Goal: Communication & Community: Answer question/provide support

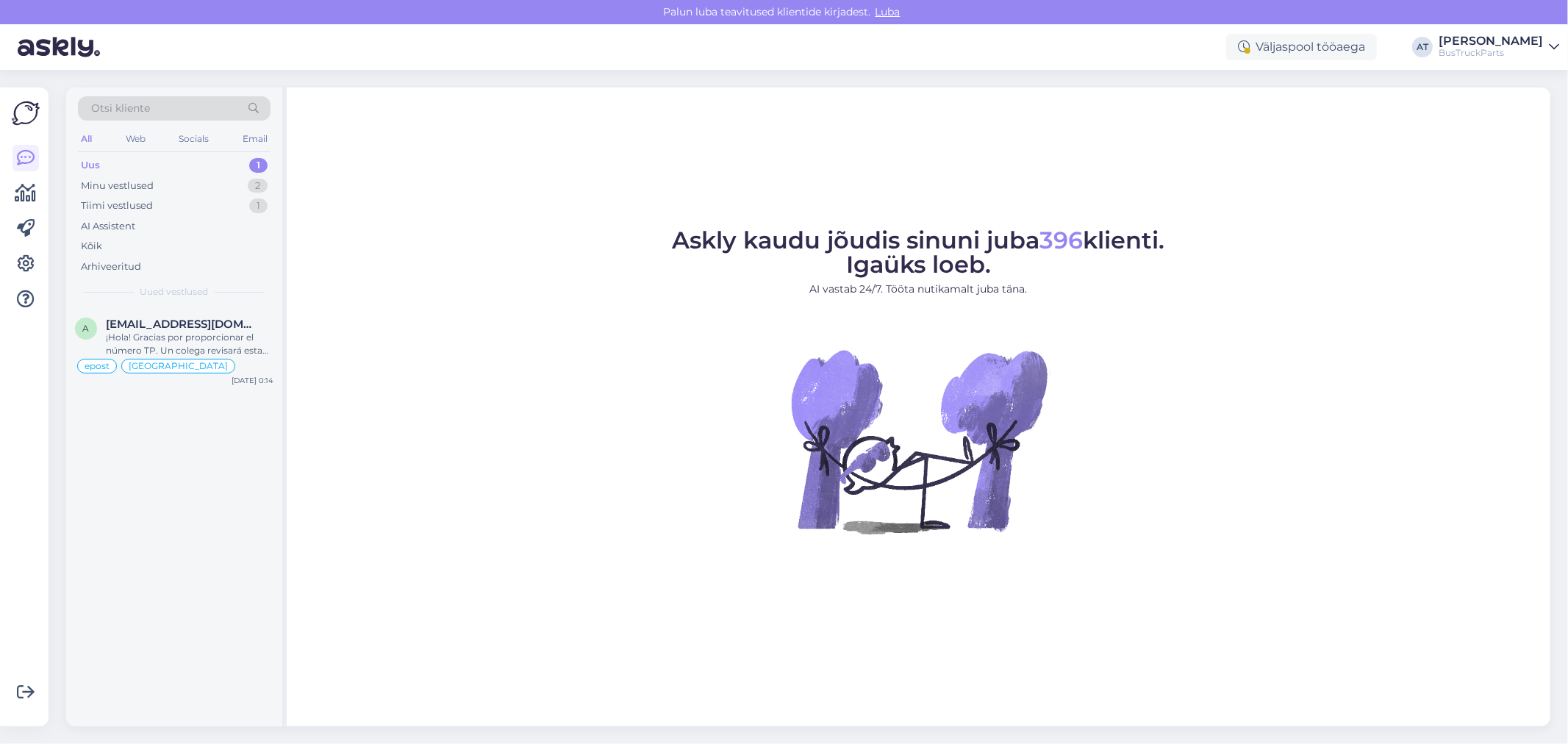
click at [145, 162] on div "Uus 1" at bounding box center [175, 165] width 193 height 21
click at [207, 318] on span "[EMAIL_ADDRESS][DOMAIN_NAME]" at bounding box center [182, 324] width 153 height 13
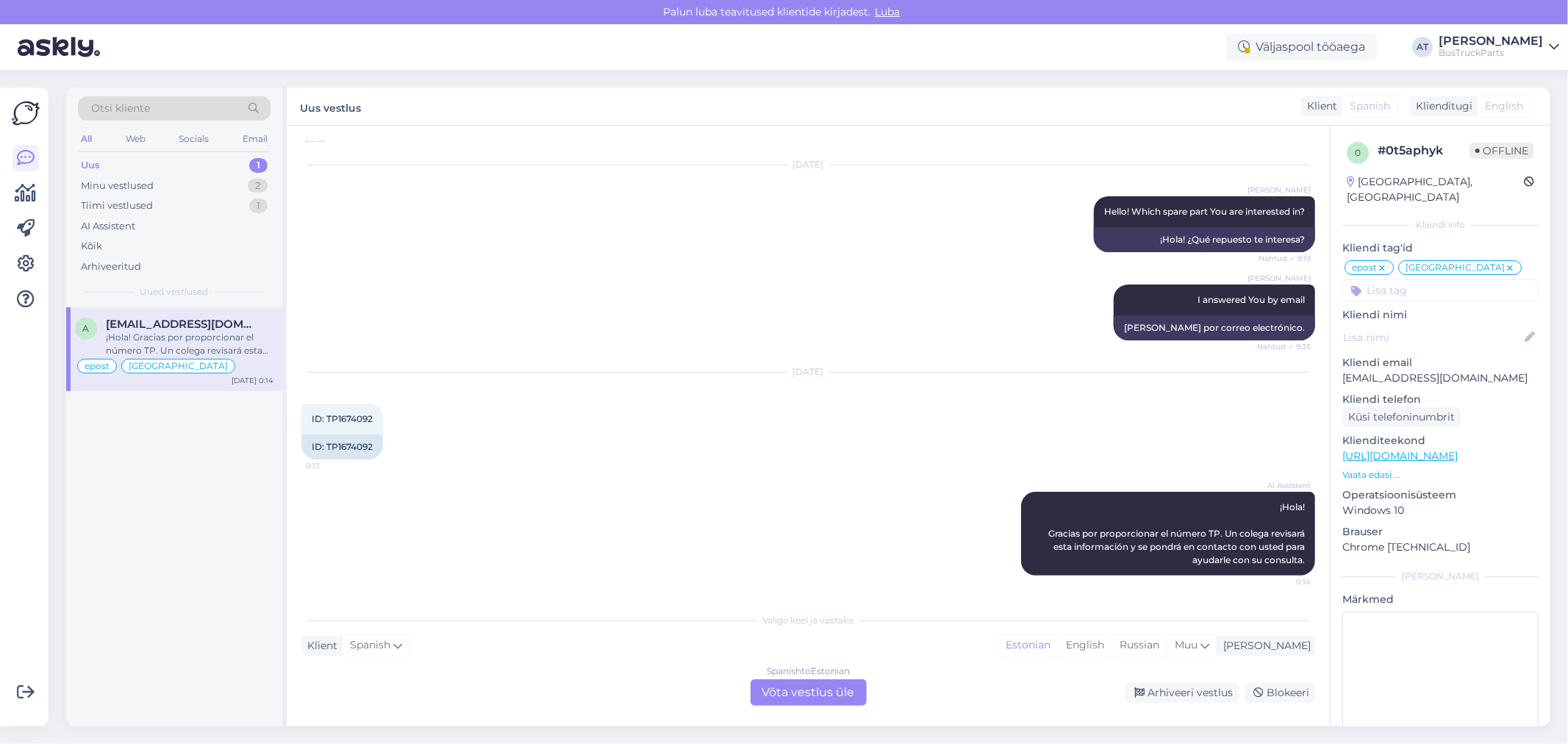
scroll to position [707, 0]
drag, startPoint x: 337, startPoint y: 447, endPoint x: 399, endPoint y: 446, distance: 62.0
click at [383, 446] on div "ID: TP1674092 0:13 ID: TP1674092" at bounding box center [342, 431] width 81 height 56
copy div "1674092"
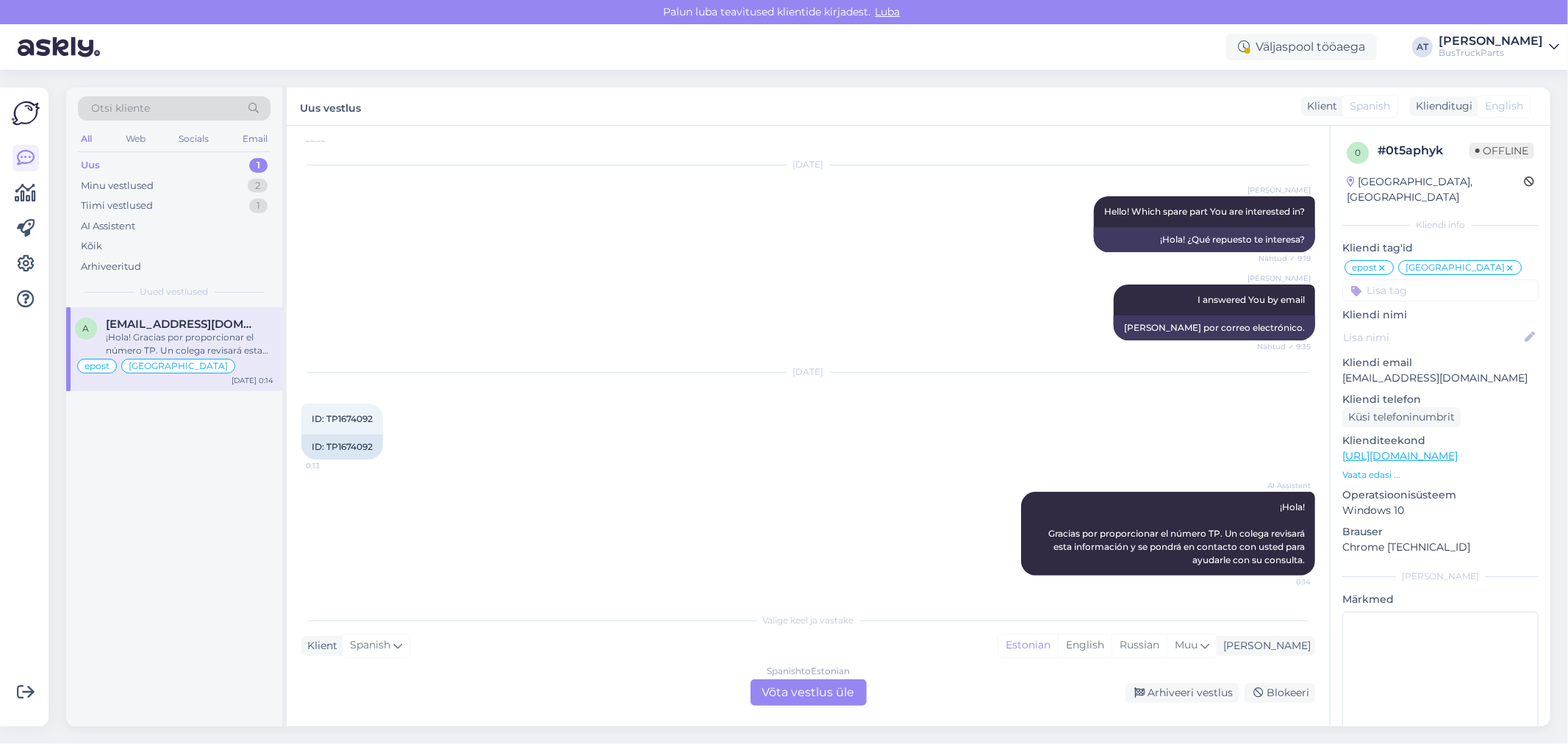
drag, startPoint x: 840, startPoint y: 685, endPoint x: 850, endPoint y: 613, distance: 72.7
click at [840, 685] on div "Spanish to Estonian Võta vestlus üle" at bounding box center [808, 693] width 116 height 27
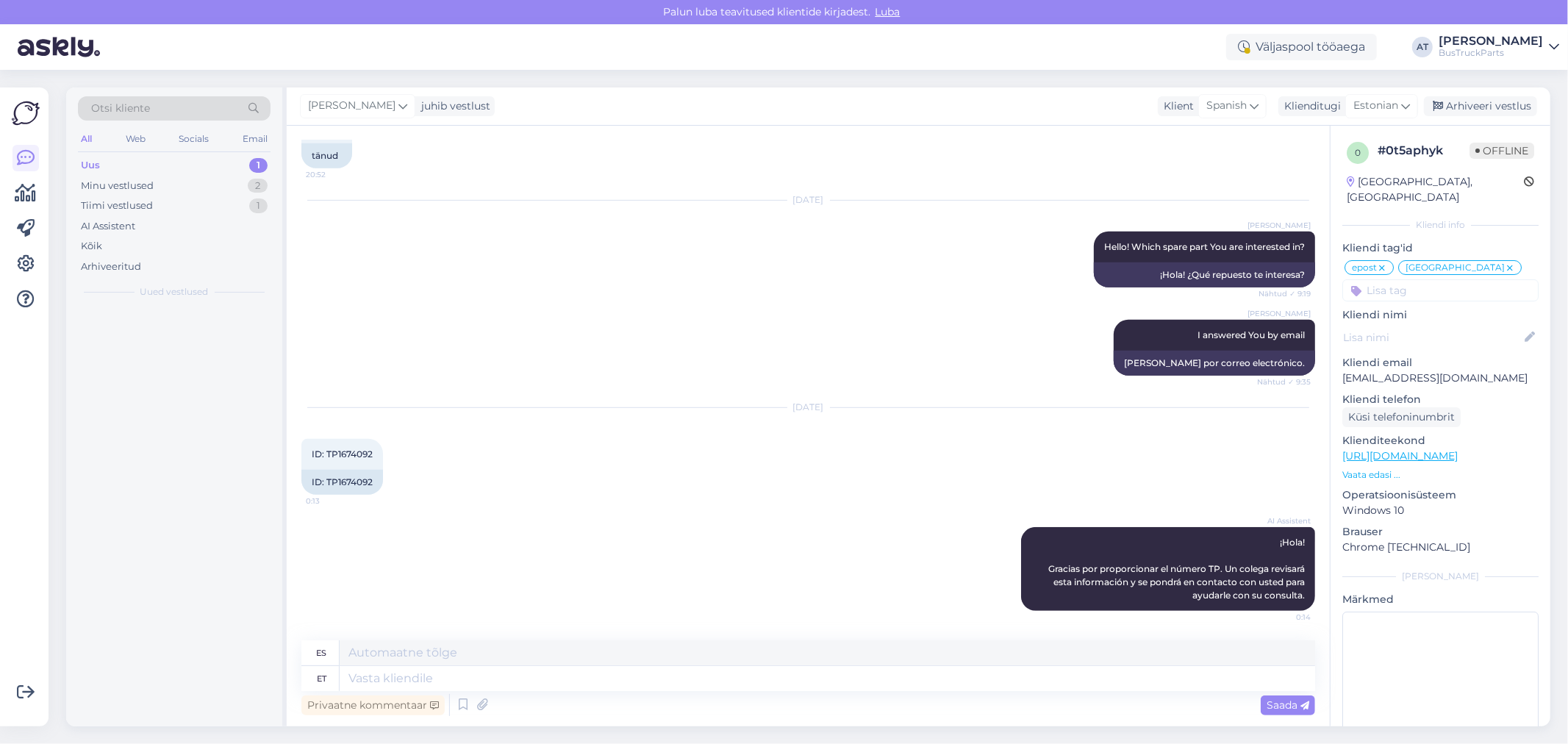
scroll to position [672, 0]
click at [776, 674] on textarea at bounding box center [827, 678] width 976 height 25
type textarea "Hello!"
type textarea "¡Hola!"
type textarea "Hello! I a"
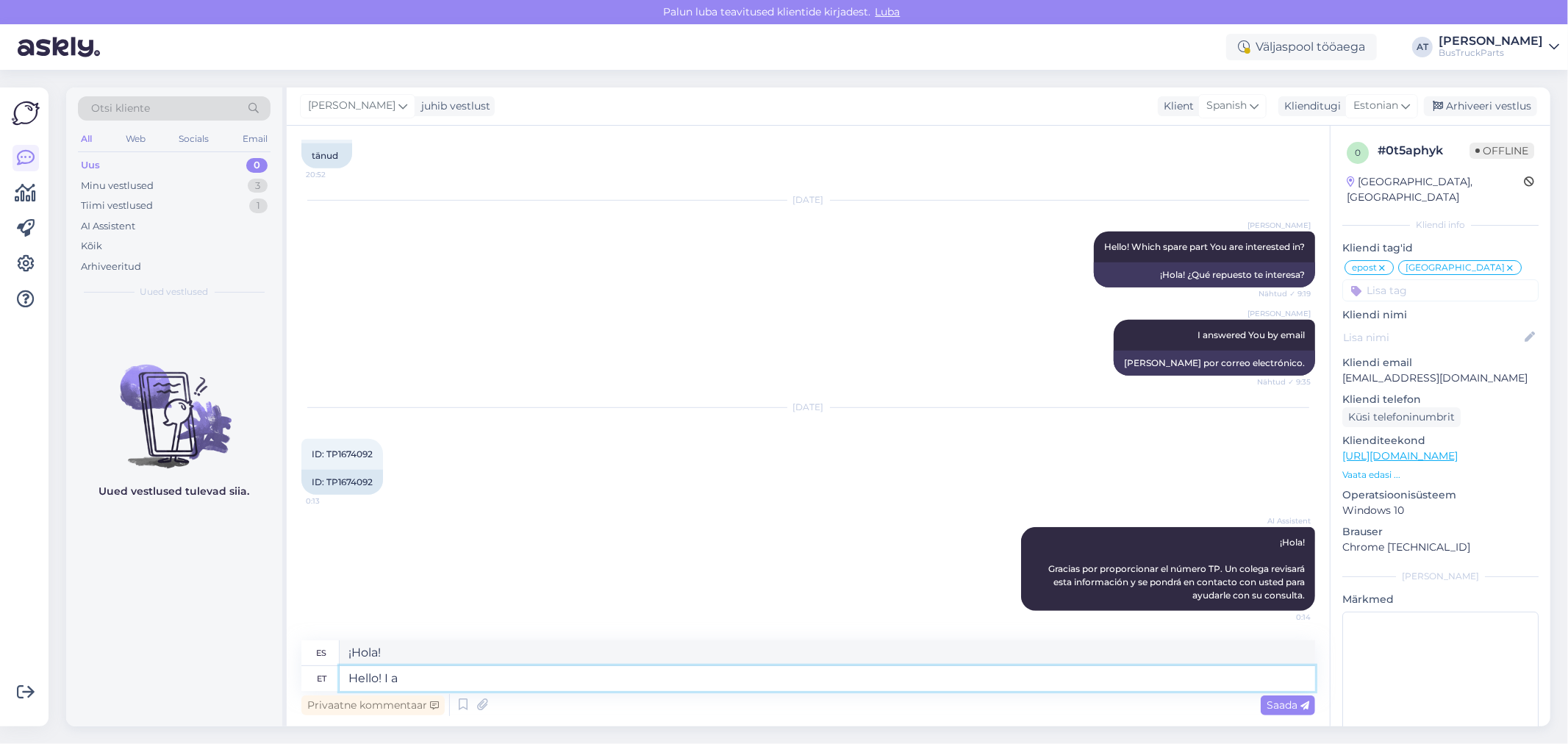
type textarea "Hola! yo"
type textarea "Hello! I already"
type textarea "Hola! Ya estoy"
type textarea "Hello! I already give Yo"
type textarea "Hola! Ya doy"
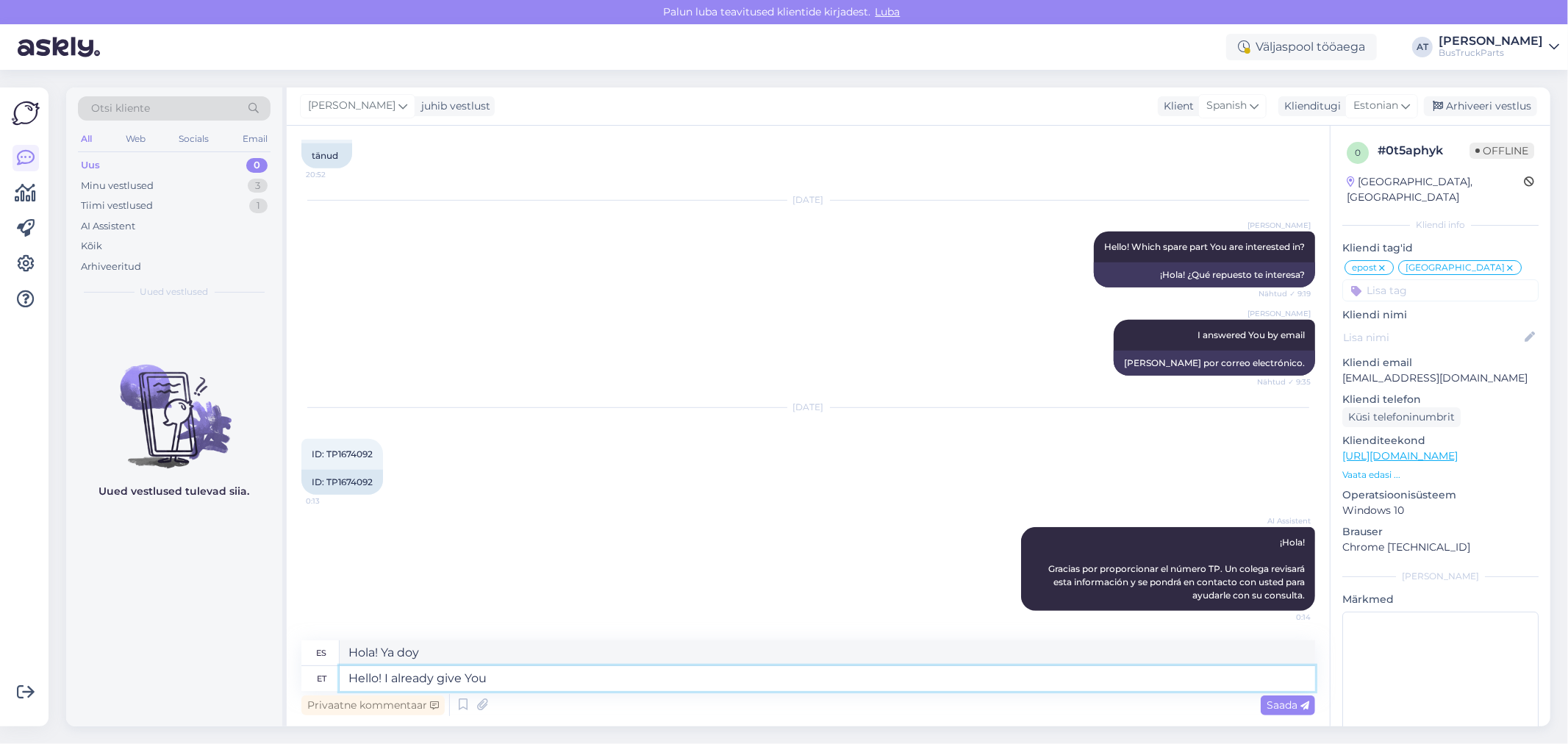
type textarea "Hello! I already give You a"
type textarea "Hola! Ya te doy"
type textarea "Hello! I already give You answer."
type textarea "Hola, ya te di una respuesta."
type textarea "Hello! I already give You answer"
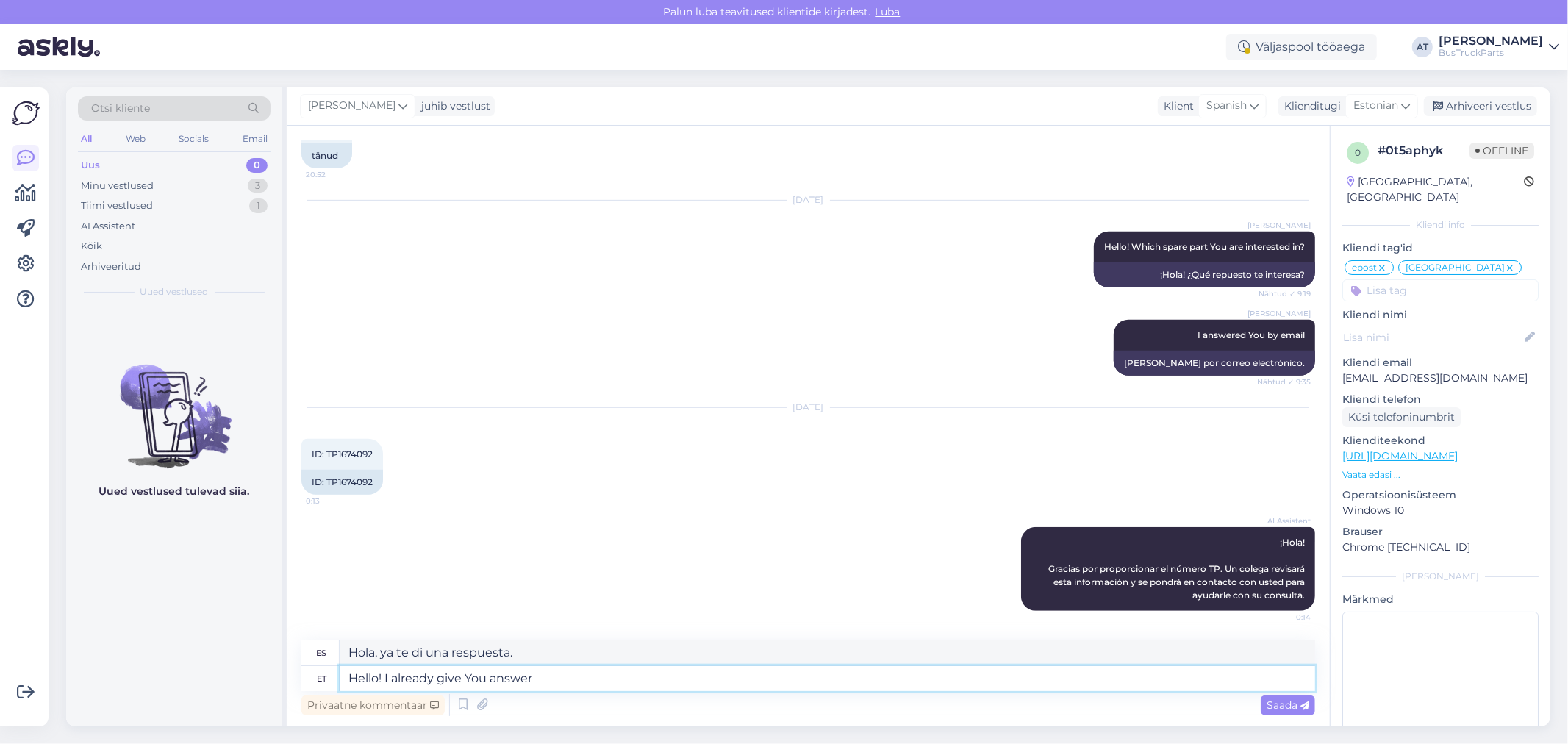
type textarea "Hola, ya [PERSON_NAME]."
type textarea "Hello! I already give You answer by"
type textarea "Hola! Ya te di una respuesta por"
type textarea "Hello! I already give You answer by email."
type textarea "Hola, ya [PERSON_NAME] por correo electrónico."
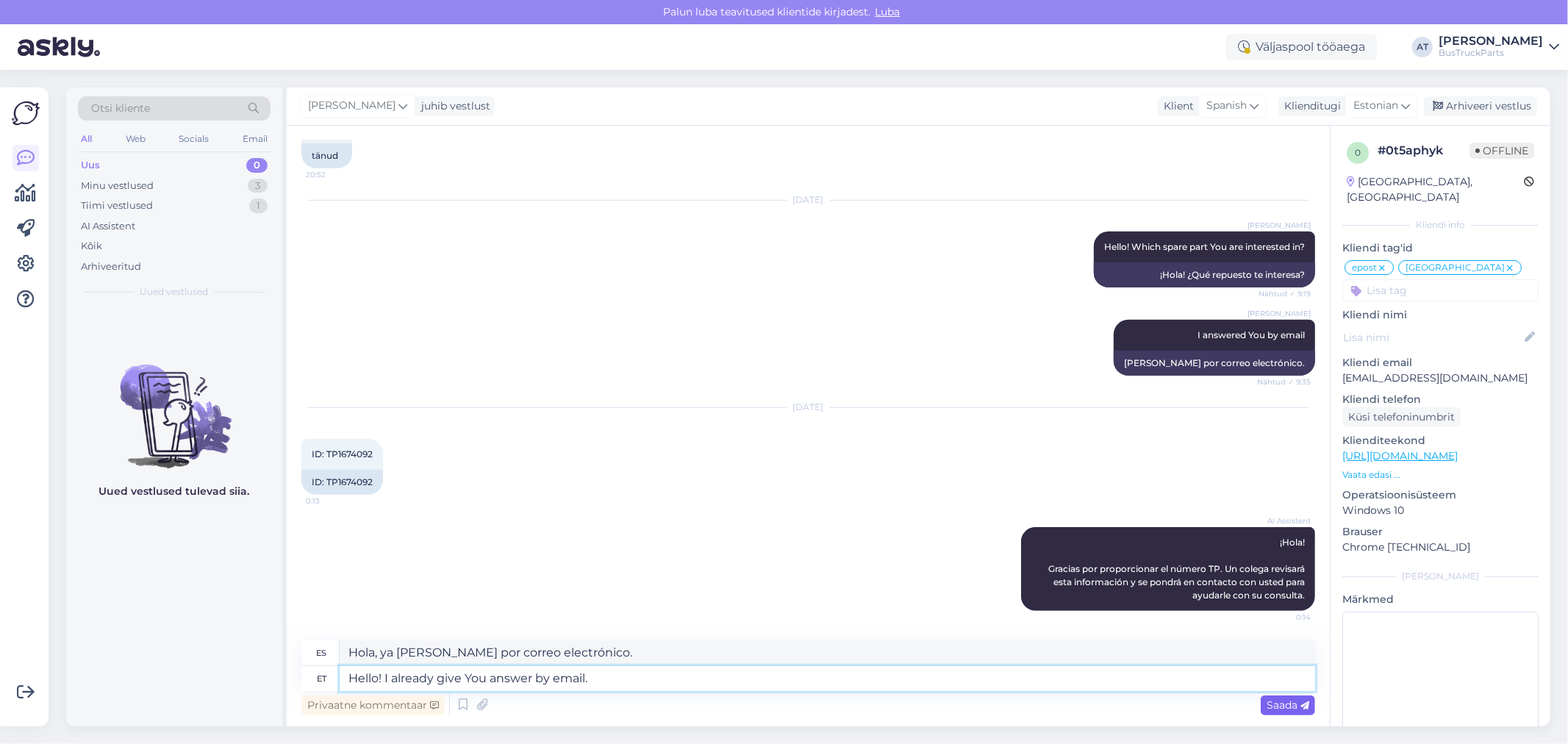
type textarea "Hello! I already give You answer by email."
click at [1281, 703] on span "Saada" at bounding box center [1288, 705] width 43 height 13
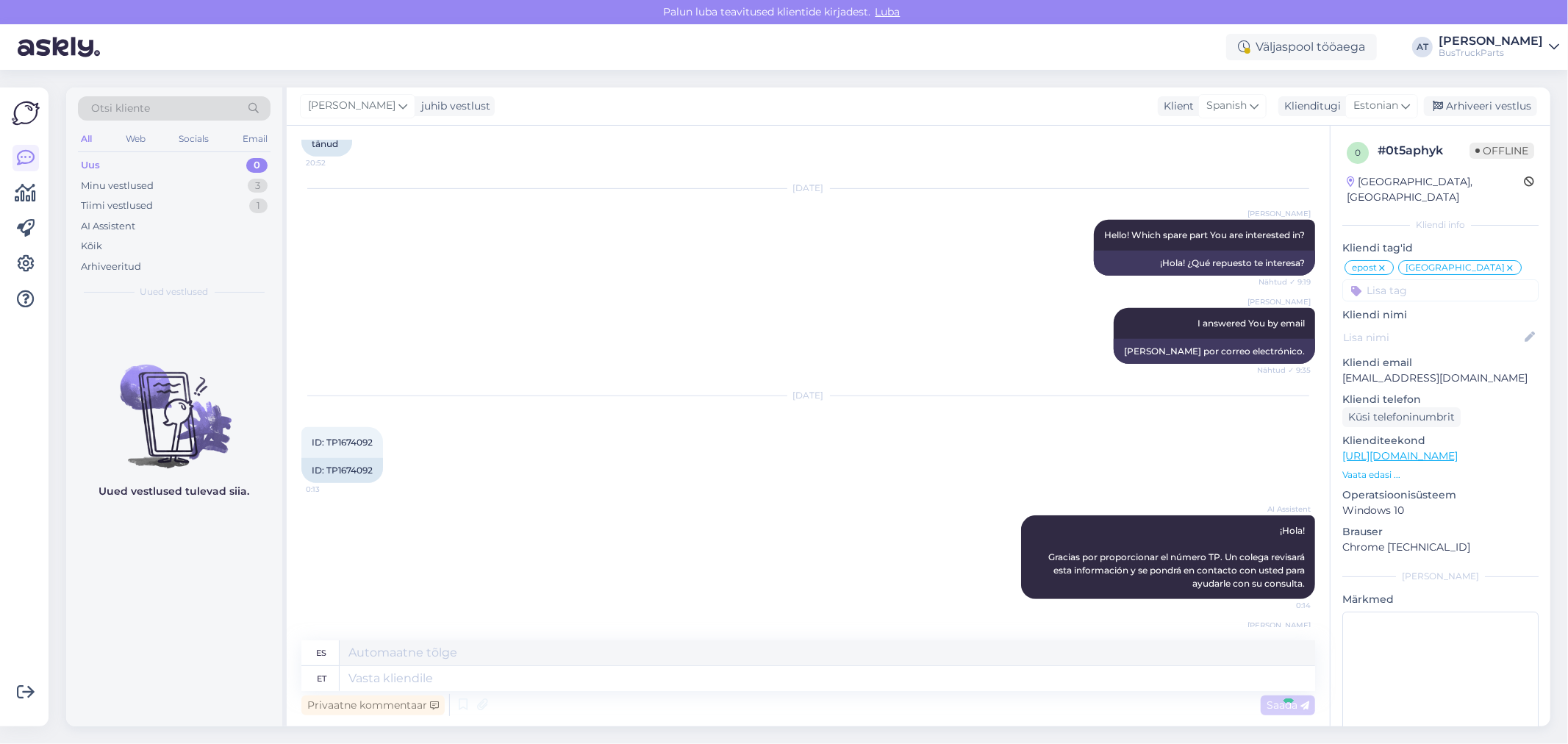
scroll to position [760, 0]
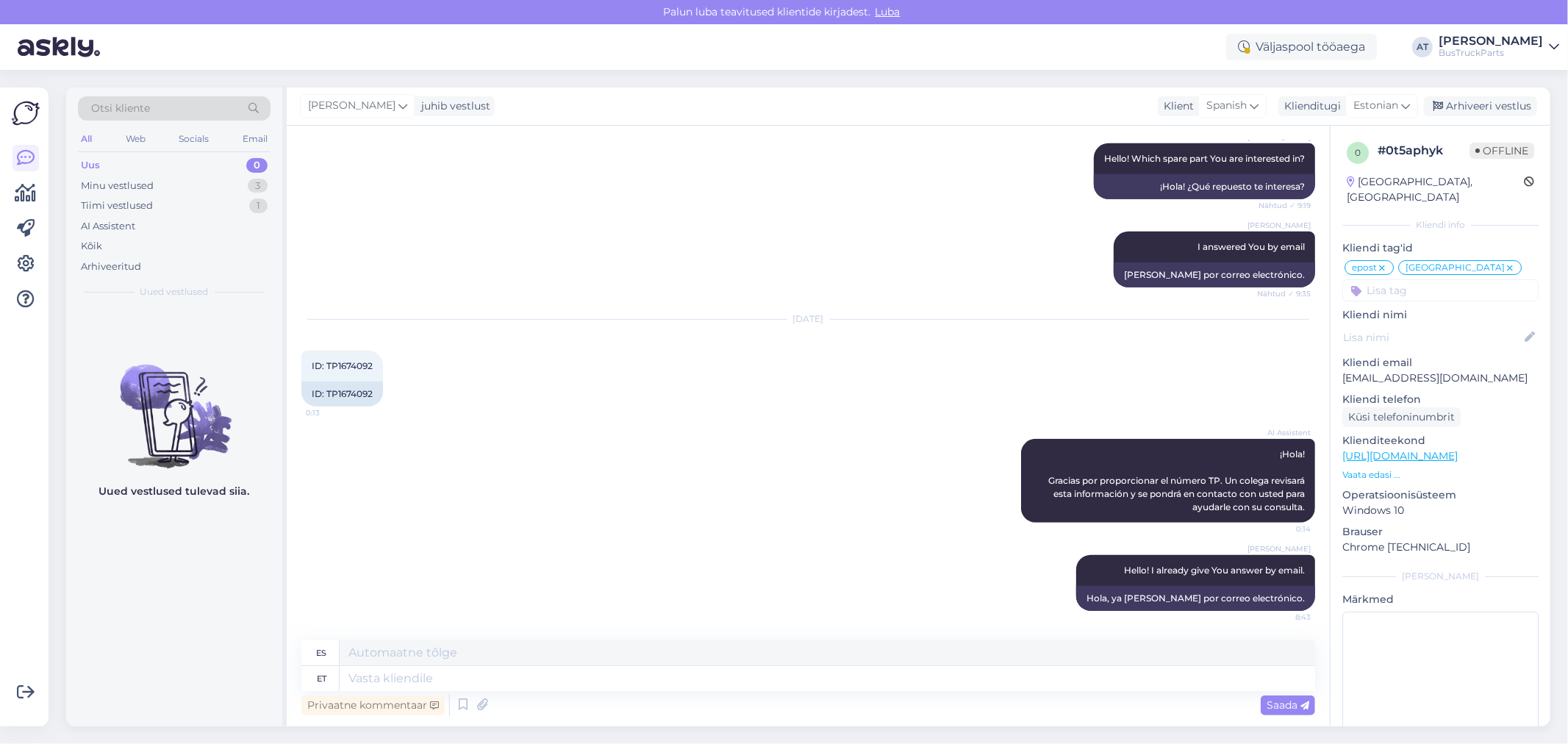
click at [1443, 280] on input at bounding box center [1441, 291] width 197 height 22
type input "l"
type input "kallis tarne"
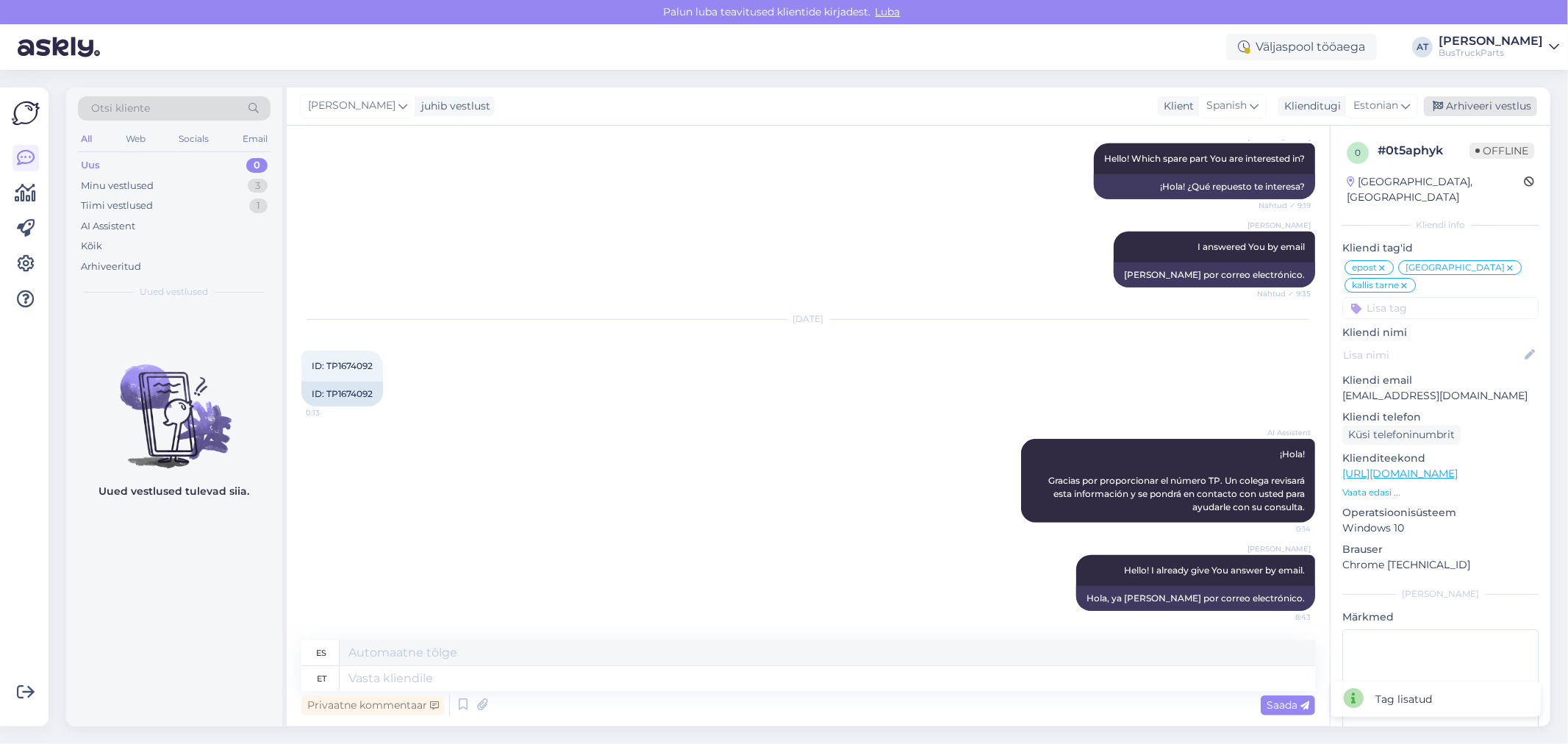
click at [1489, 99] on div "Arhiveeri vestlus" at bounding box center [1480, 106] width 113 height 20
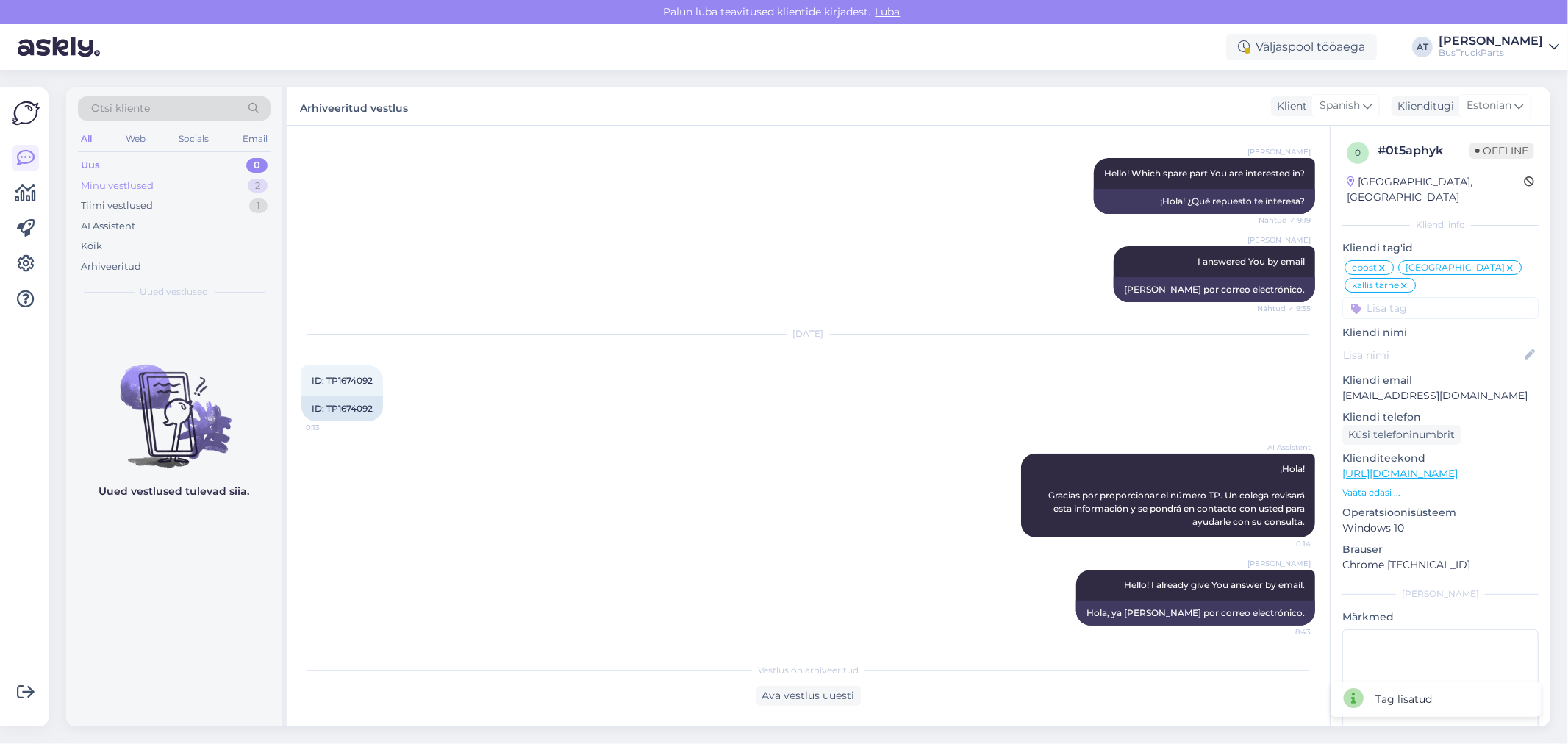
click at [148, 192] on div "Minu vestlused" at bounding box center [117, 186] width 73 height 15
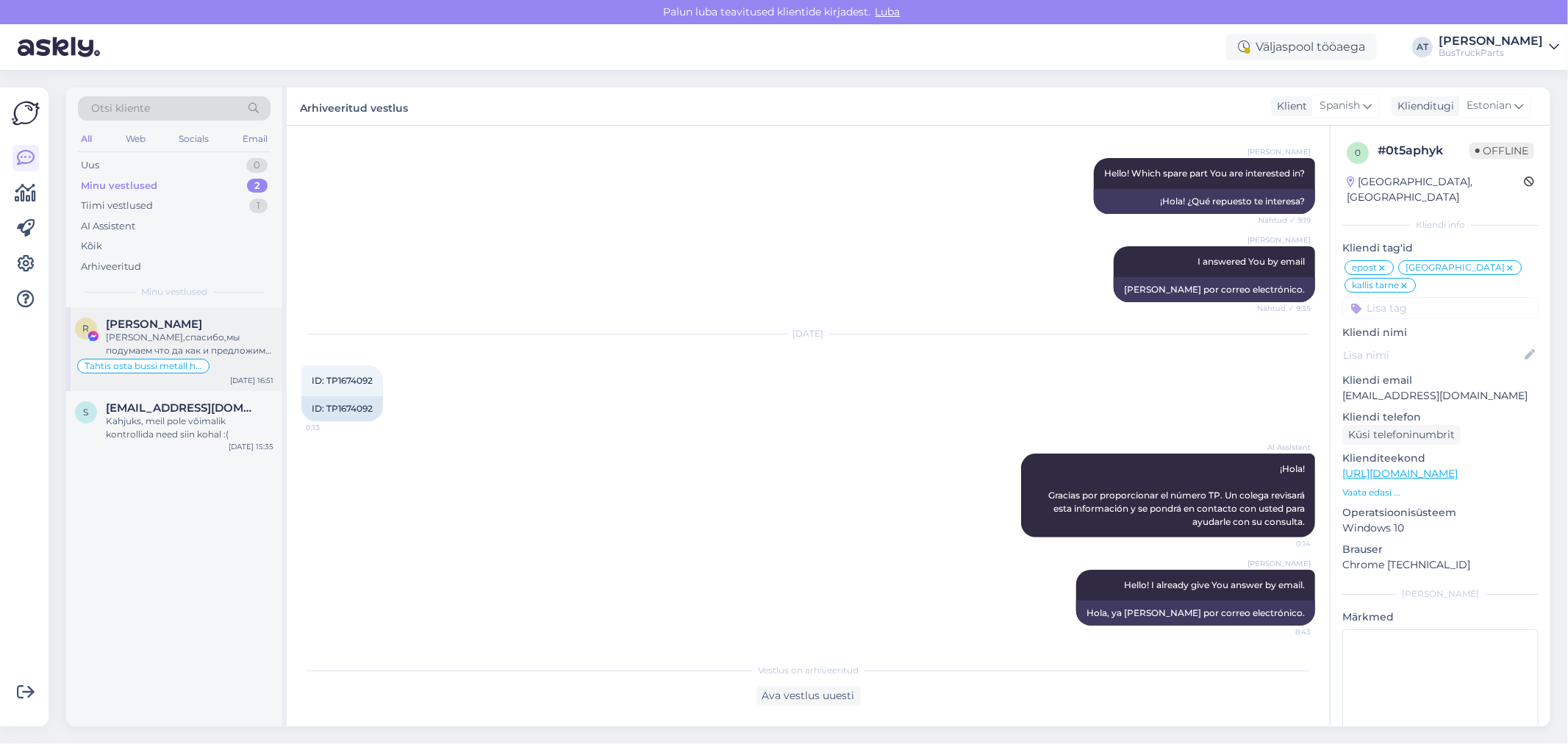
click at [186, 318] on span "[PERSON_NAME]" at bounding box center [154, 324] width 96 height 13
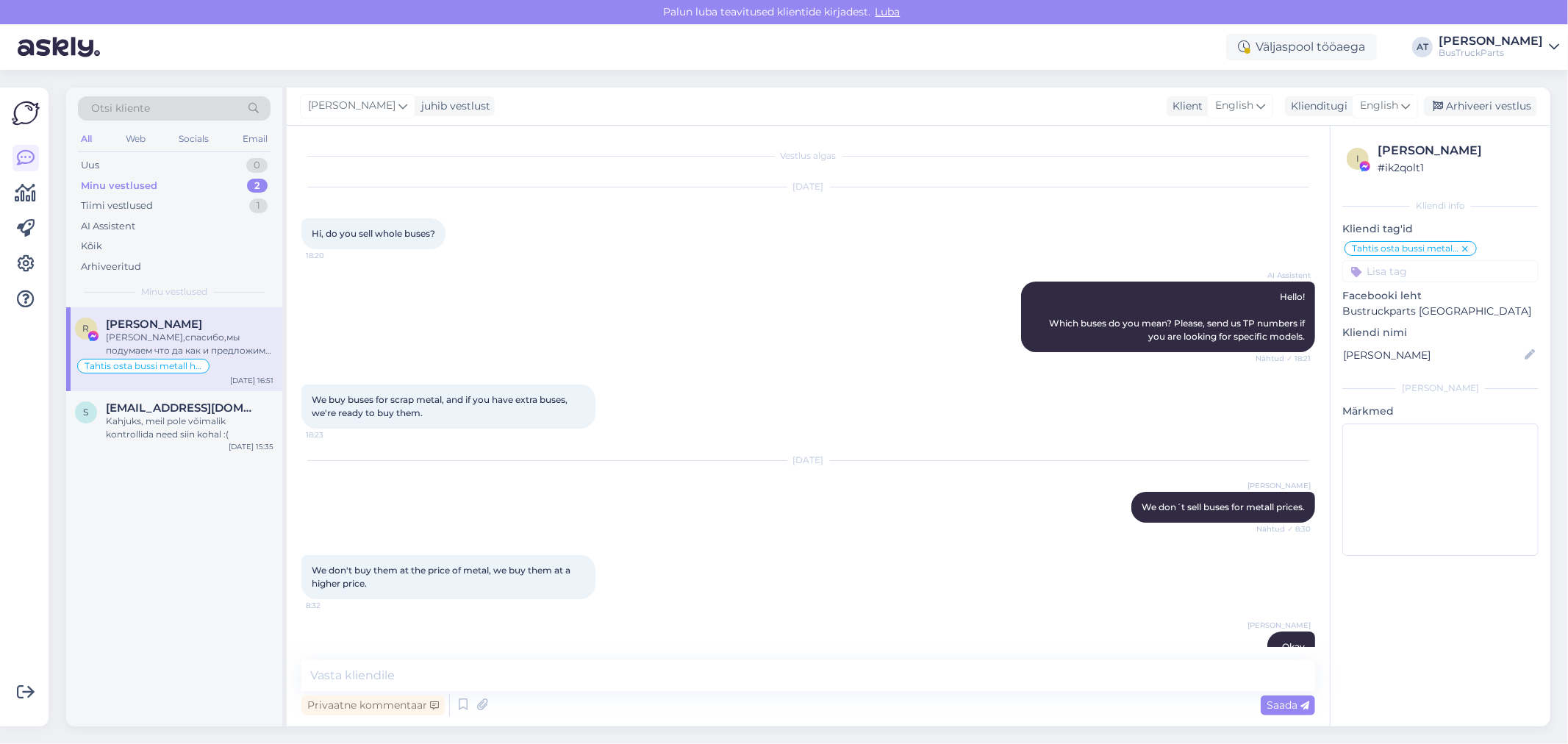
scroll to position [5687, 0]
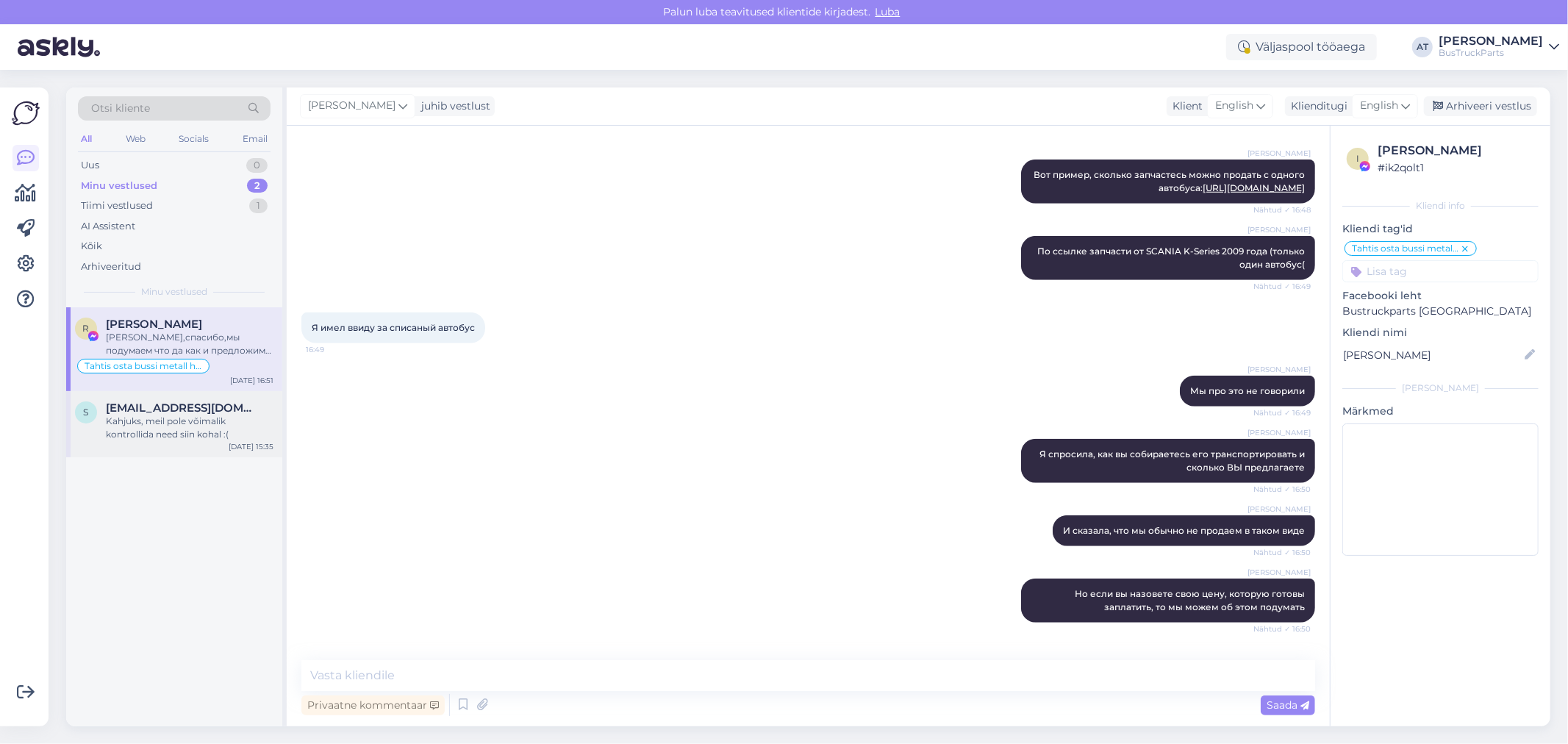
click at [158, 407] on span "[EMAIL_ADDRESS][DOMAIN_NAME]" at bounding box center [182, 408] width 153 height 13
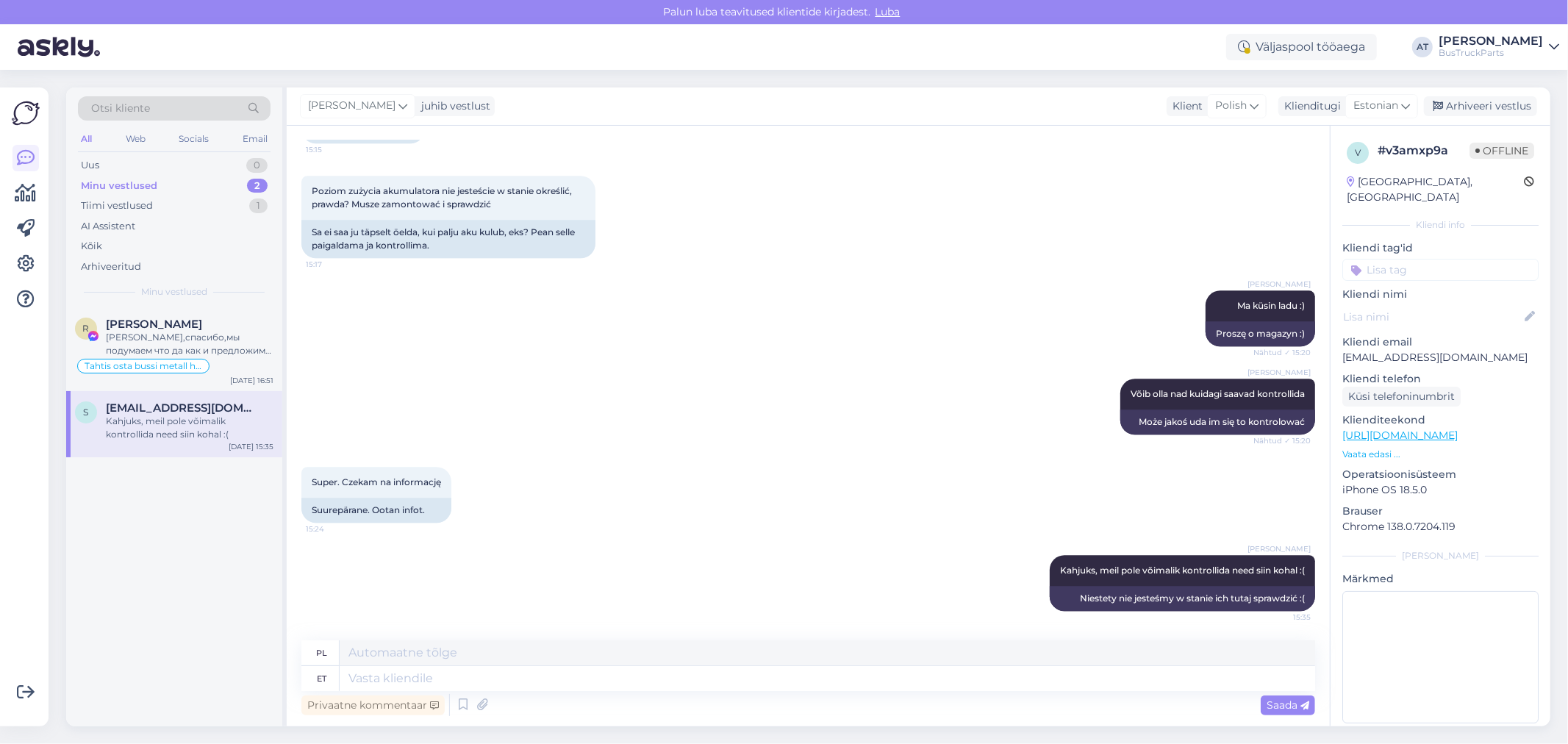
scroll to position [3176, 0]
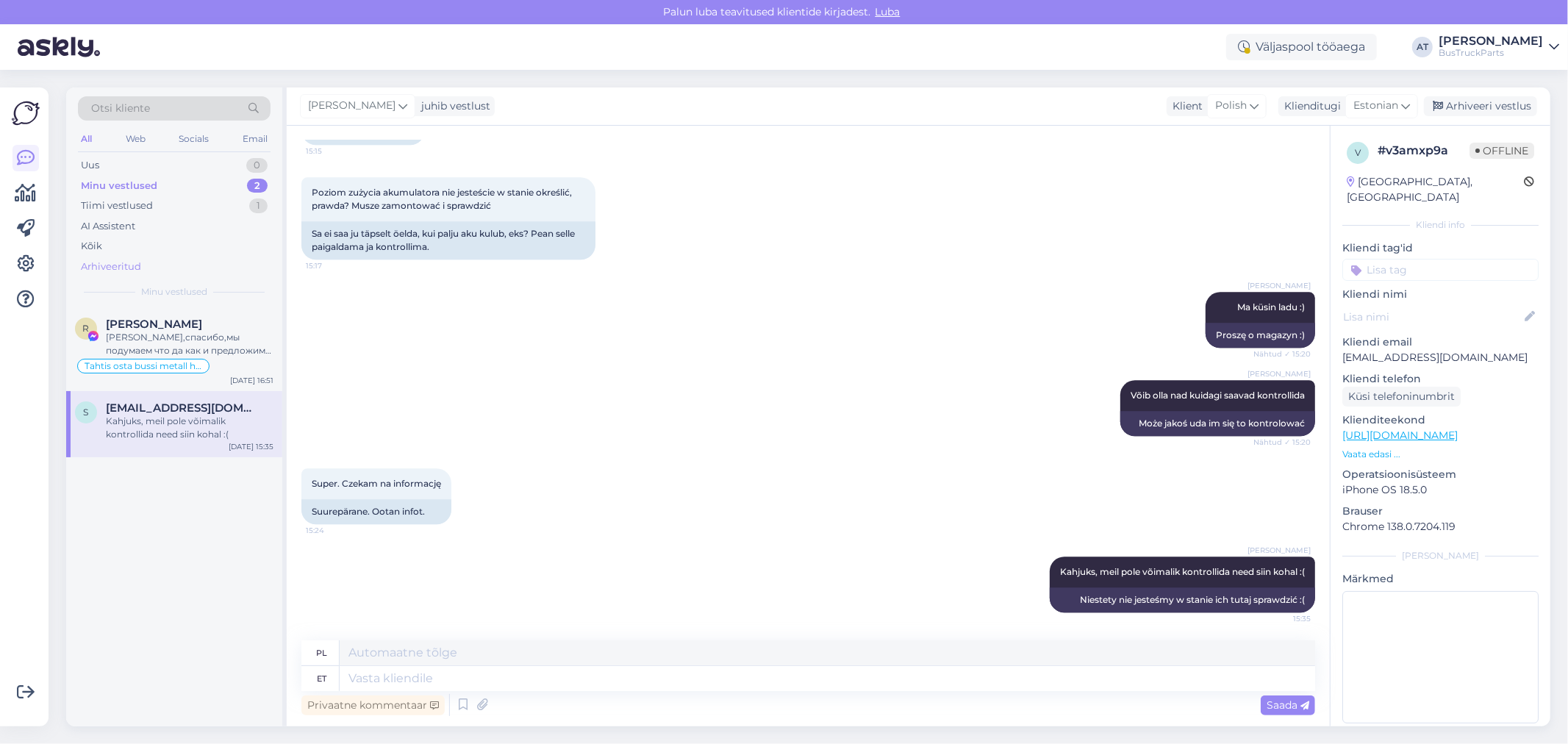
click at [133, 261] on div "Arhiveeritud" at bounding box center [111, 267] width 60 height 15
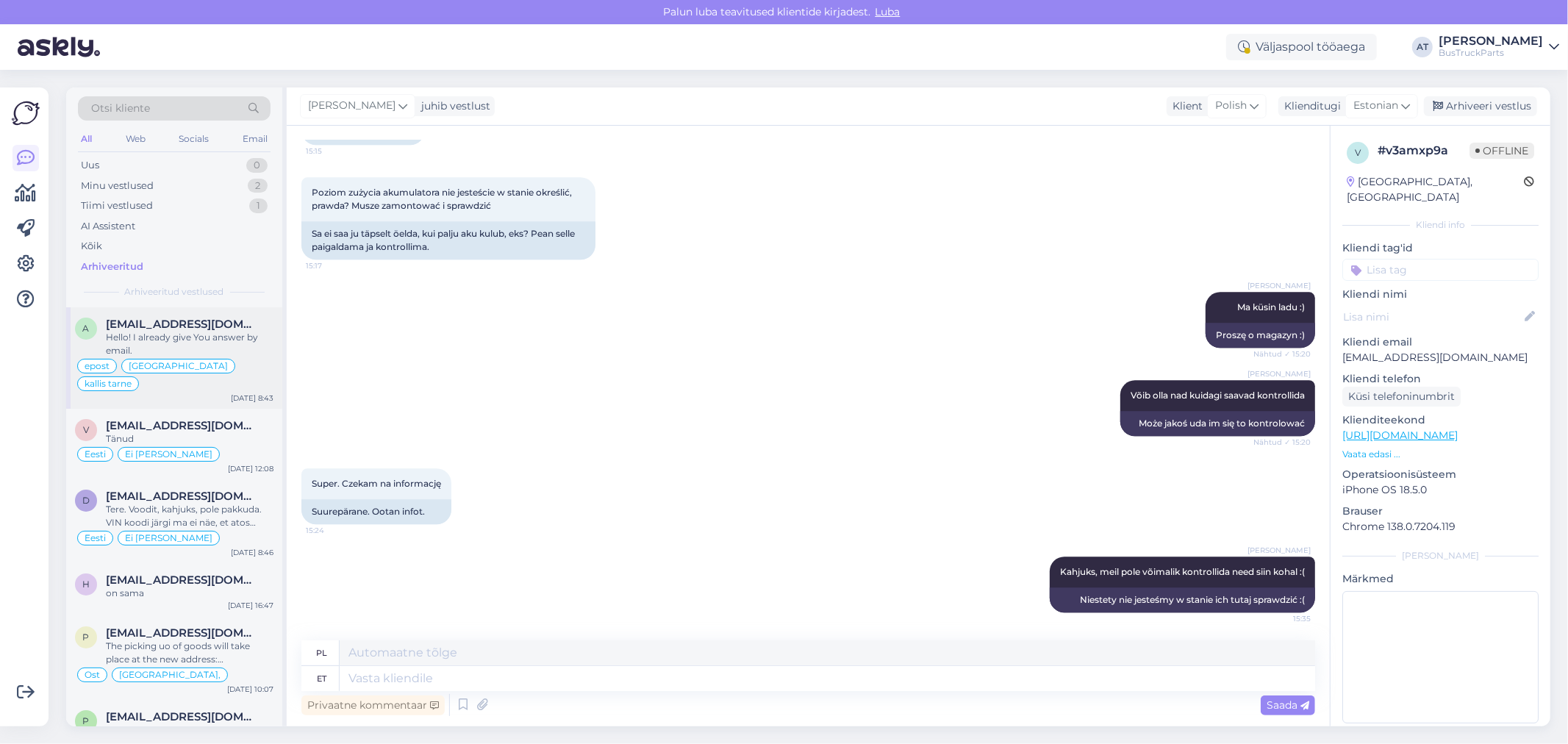
click at [213, 325] on span "[EMAIL_ADDRESS][DOMAIN_NAME]" at bounding box center [182, 324] width 153 height 13
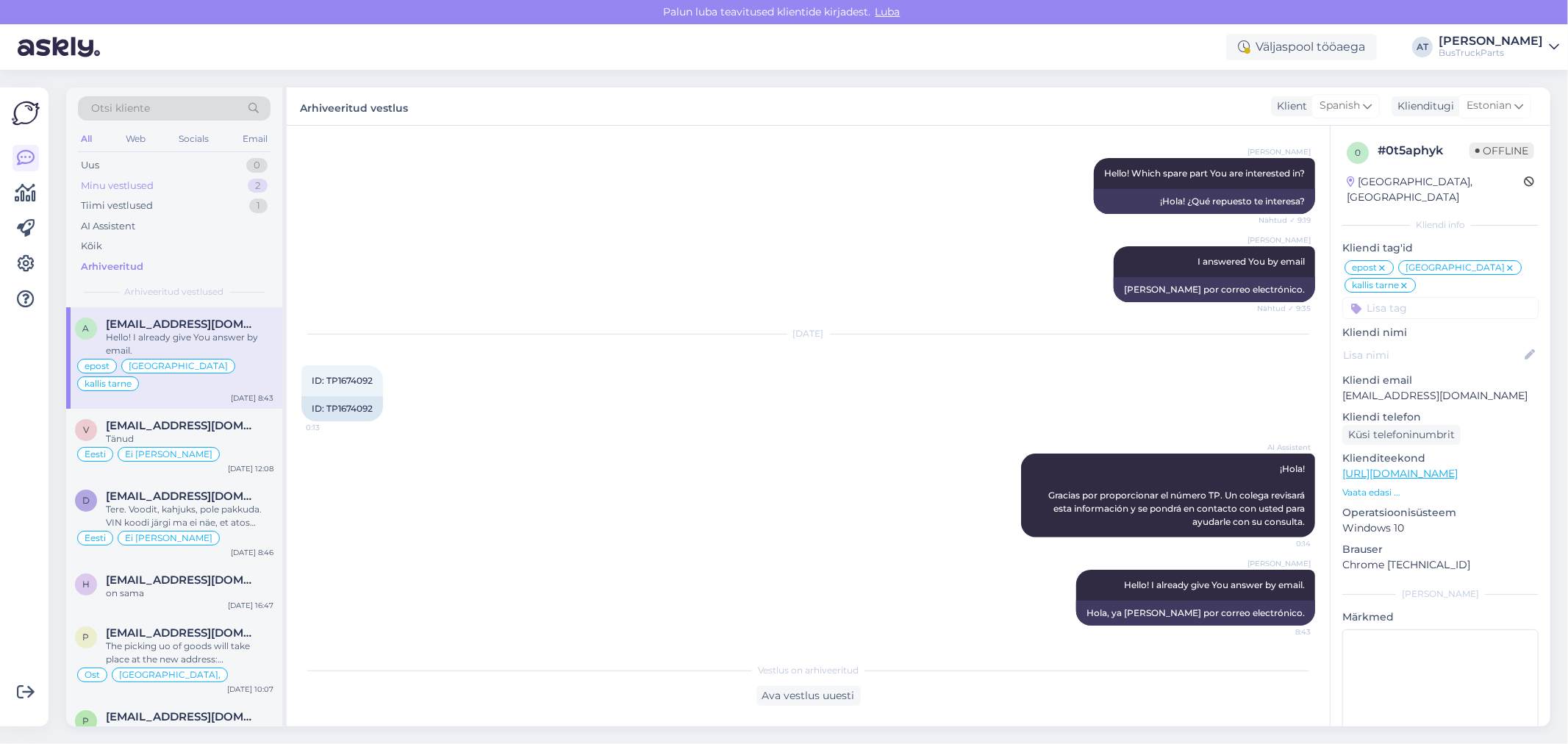
click at [208, 185] on div "Minu vestlused 2" at bounding box center [175, 186] width 193 height 21
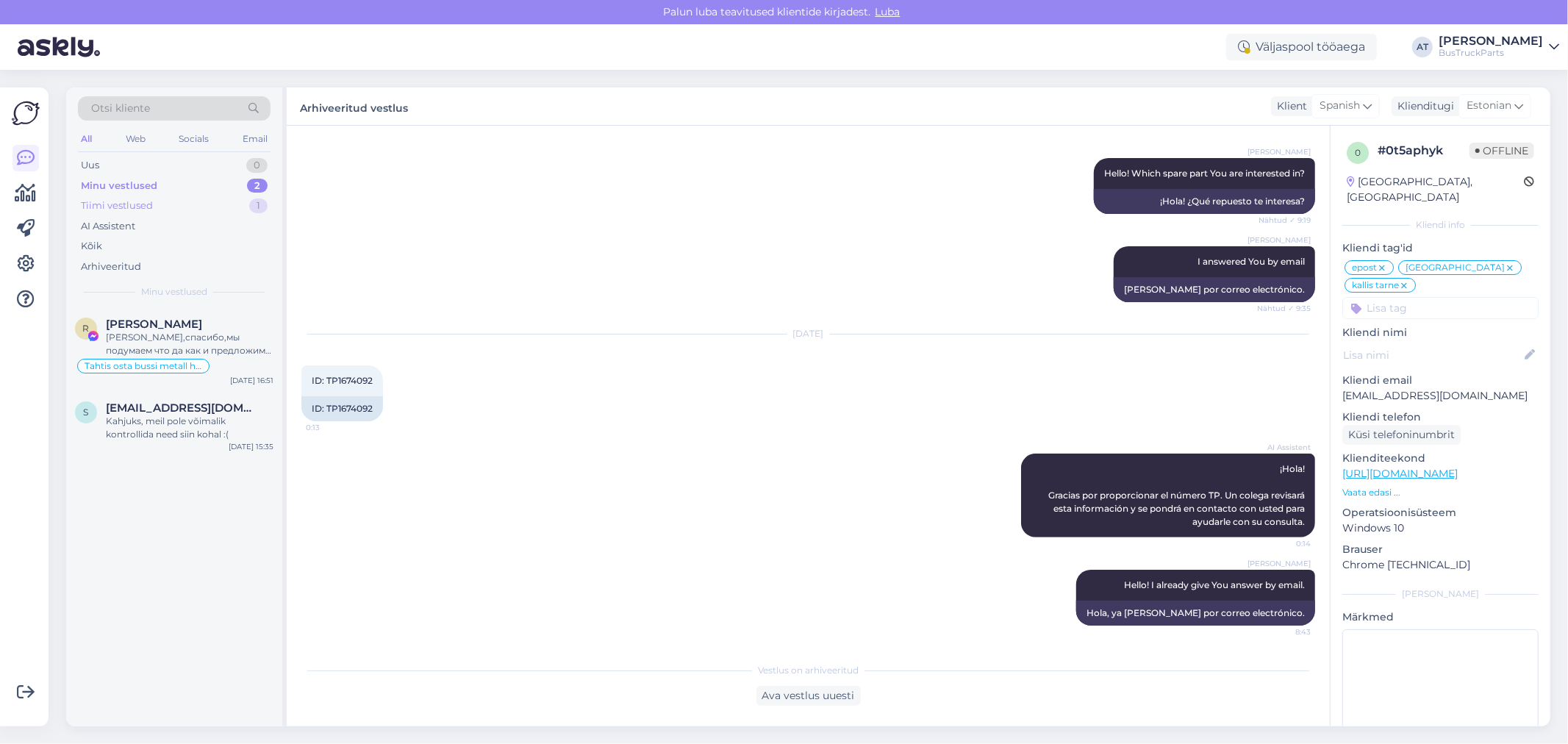
click at [187, 201] on div "Tiimi vestlused 1" at bounding box center [175, 206] width 193 height 21
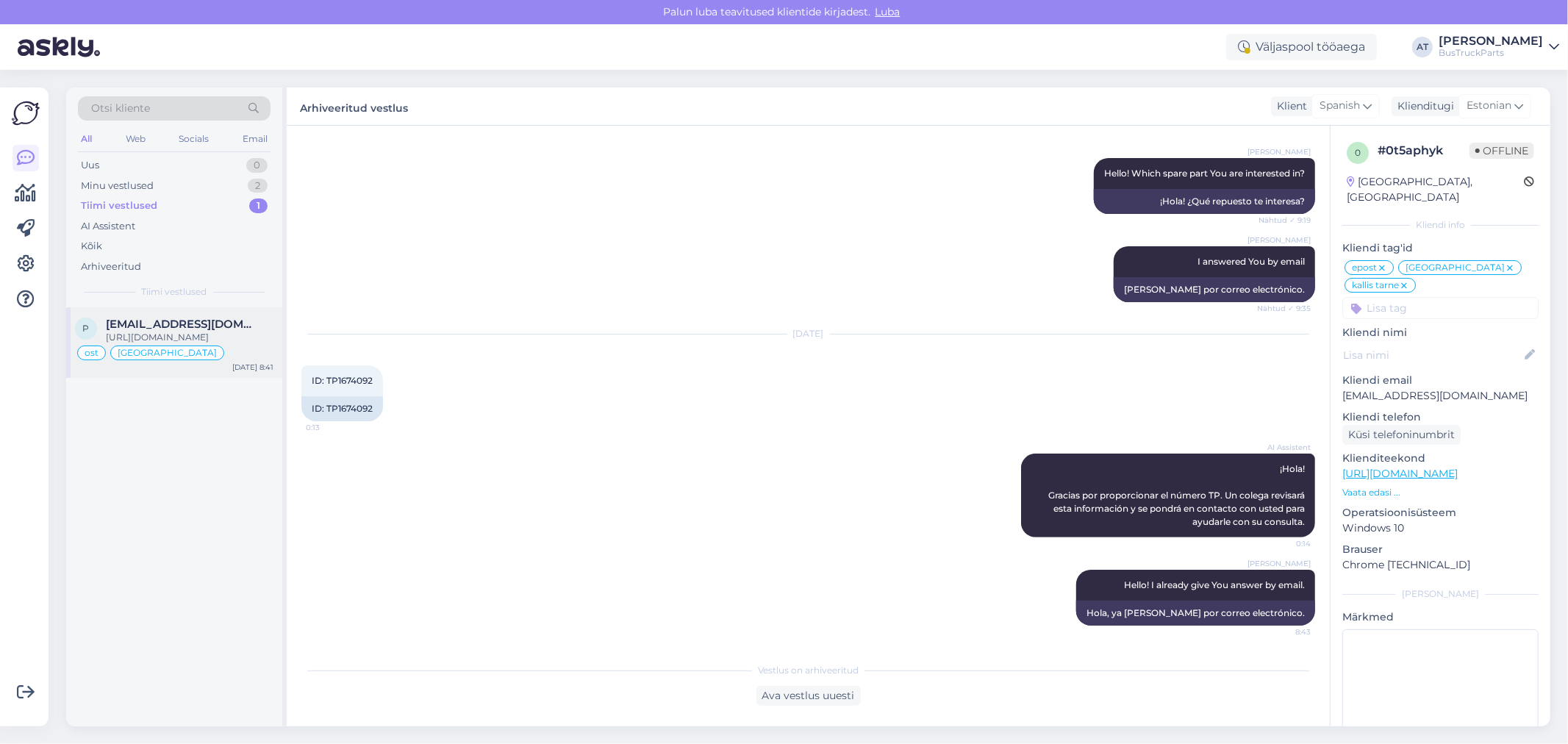
click at [219, 344] on div "[URL][DOMAIN_NAME]" at bounding box center [190, 337] width 167 height 13
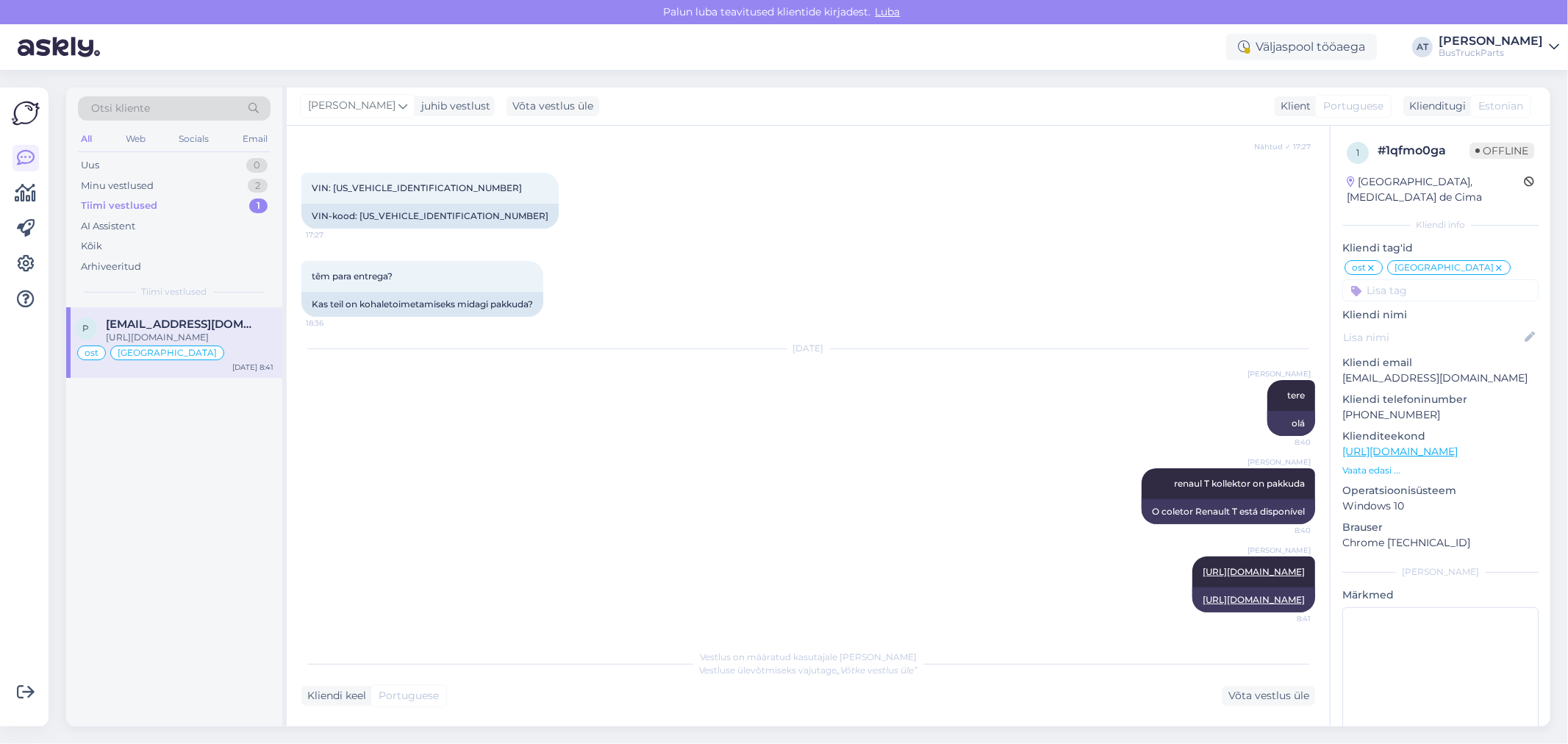
scroll to position [10031, 0]
click at [192, 194] on div "Minu vestlused 2" at bounding box center [175, 186] width 193 height 21
